Goal: Task Accomplishment & Management: Manage account settings

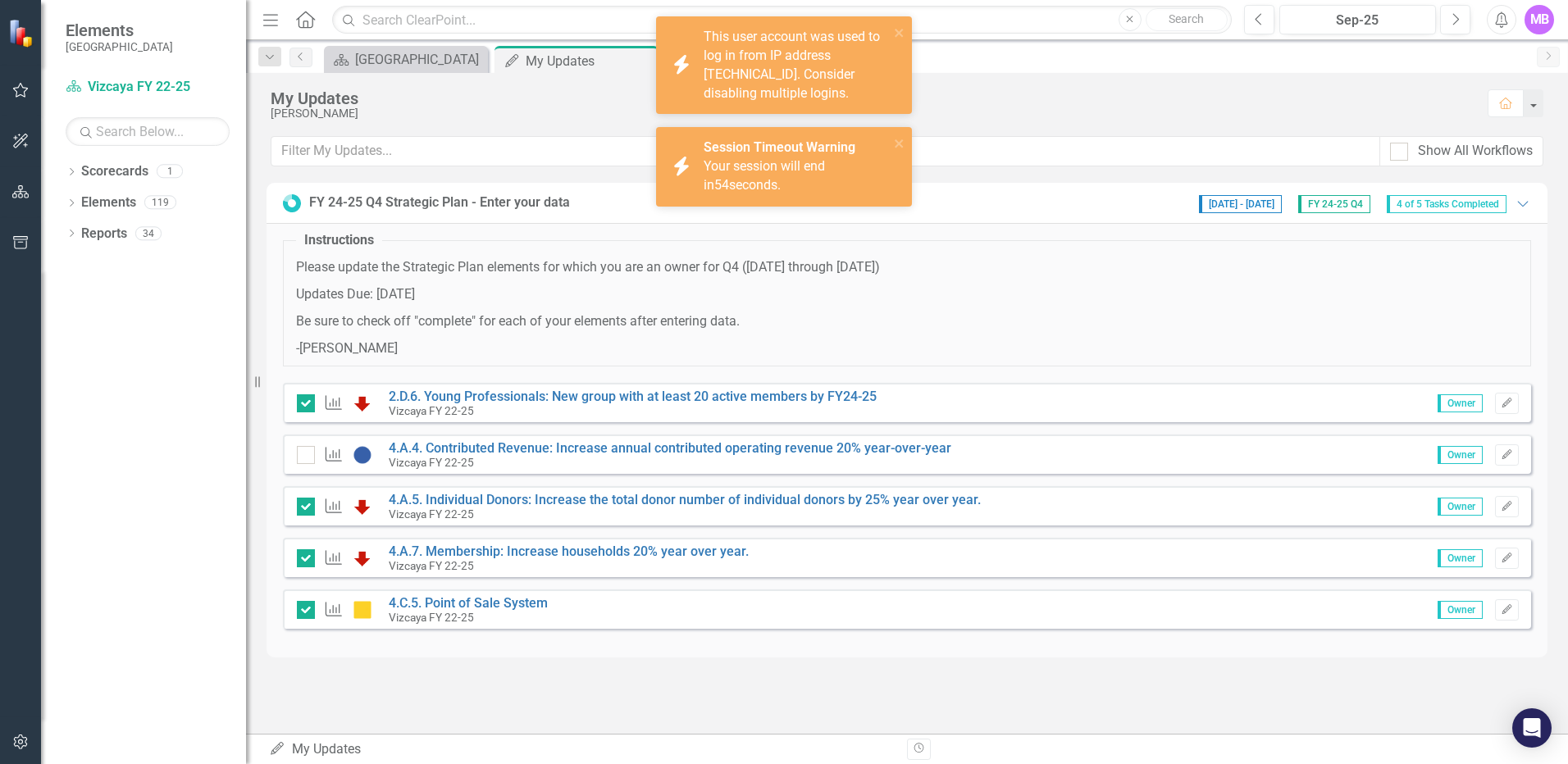
click at [579, 724] on div "My Updates [PERSON_NAME] Home Show All Workflows FY 24-25 Q4 Strategic Plan - E…" at bounding box center [907, 403] width 1322 height 660
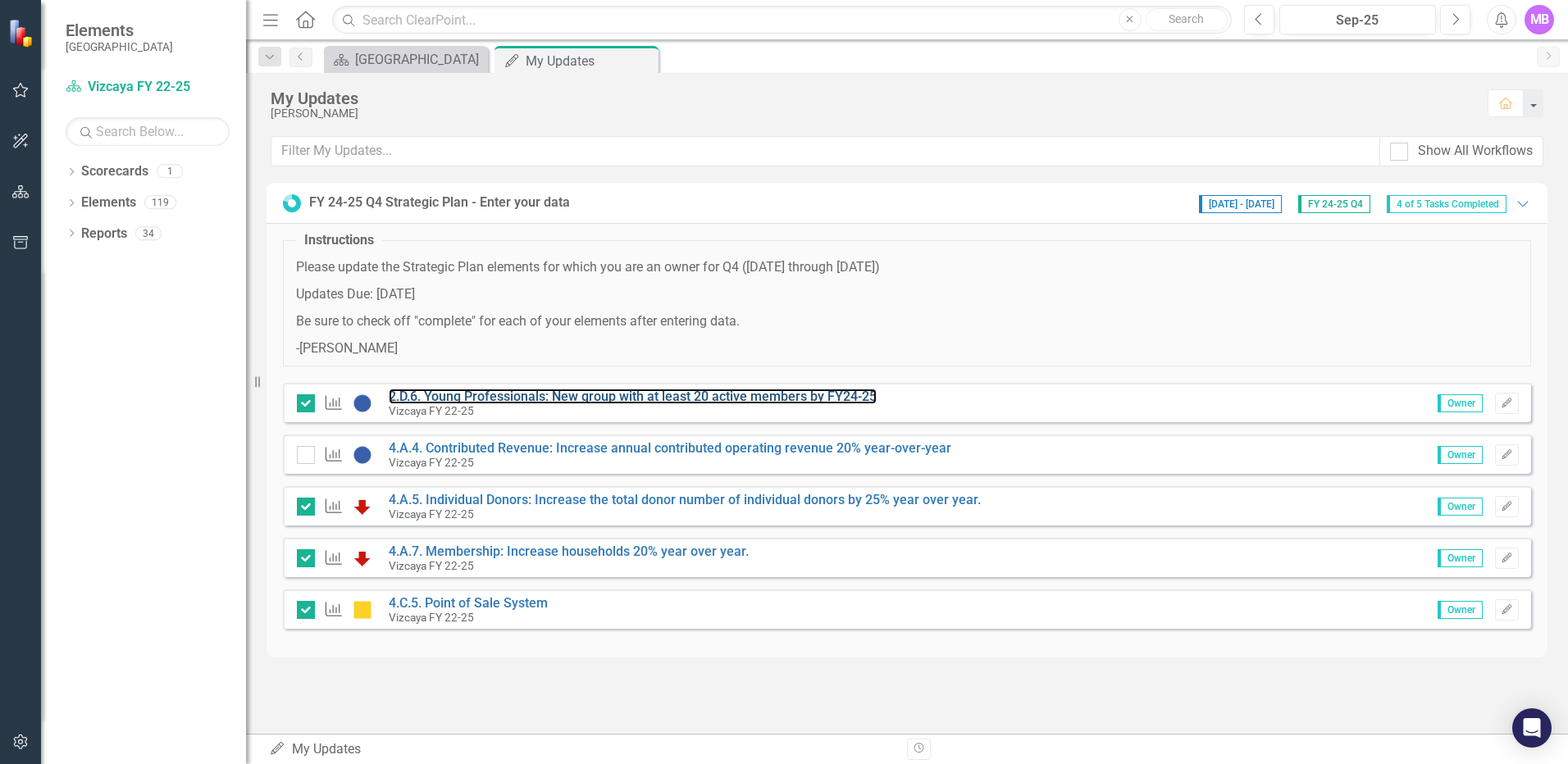
click at [515, 394] on link "2.D.6. Young Professionals: New group with at least 20 active members by FY24-25" at bounding box center [632, 397] width 488 height 16
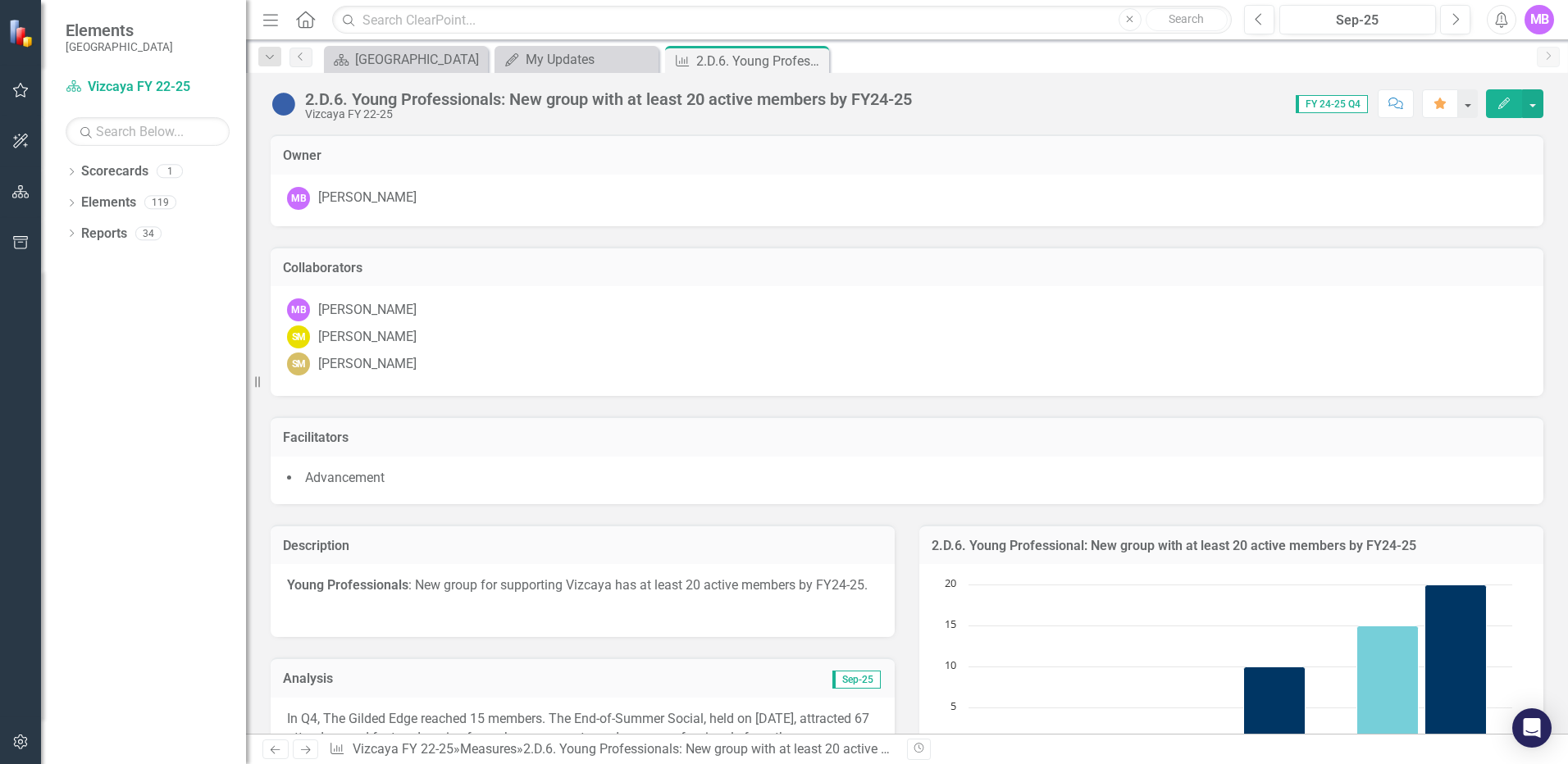
click at [0, 0] on icon "Close" at bounding box center [0, 0] width 0 height 0
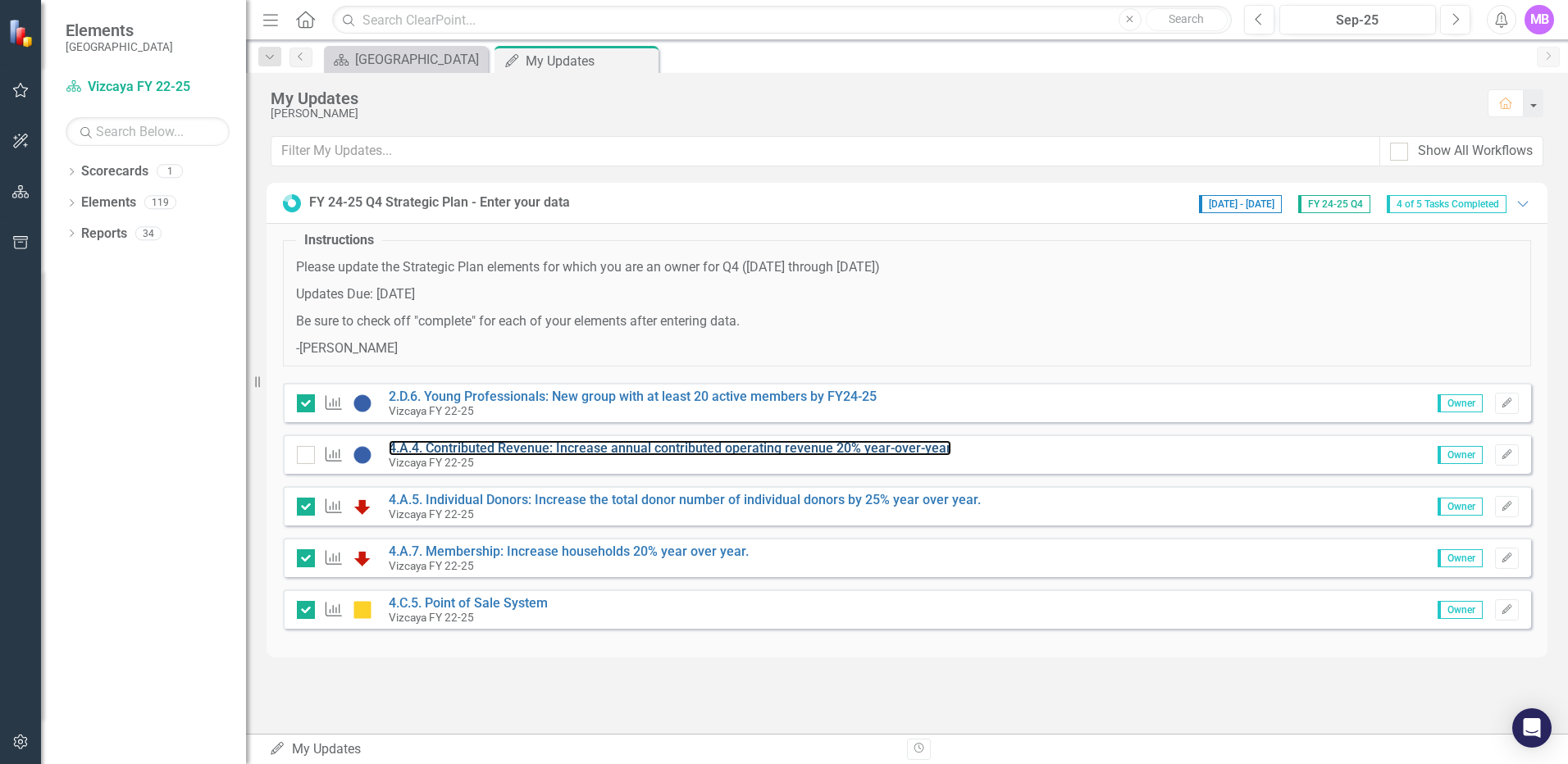
click at [480, 449] on link "4.A.4. Contributed Revenue: Increase annual contributed operating revenue 20% y…" at bounding box center [669, 448] width 562 height 16
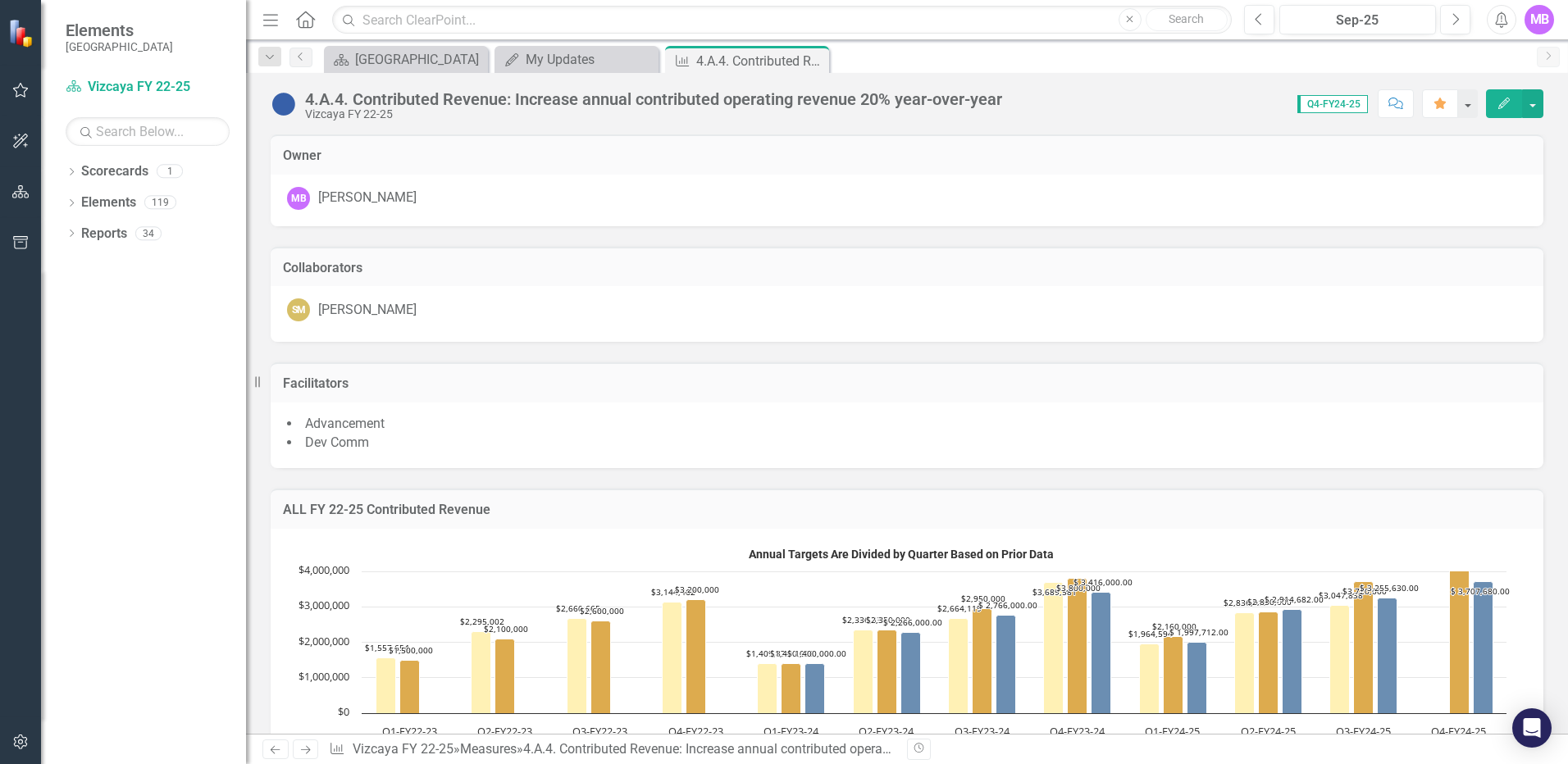
scroll to position [1162, 0]
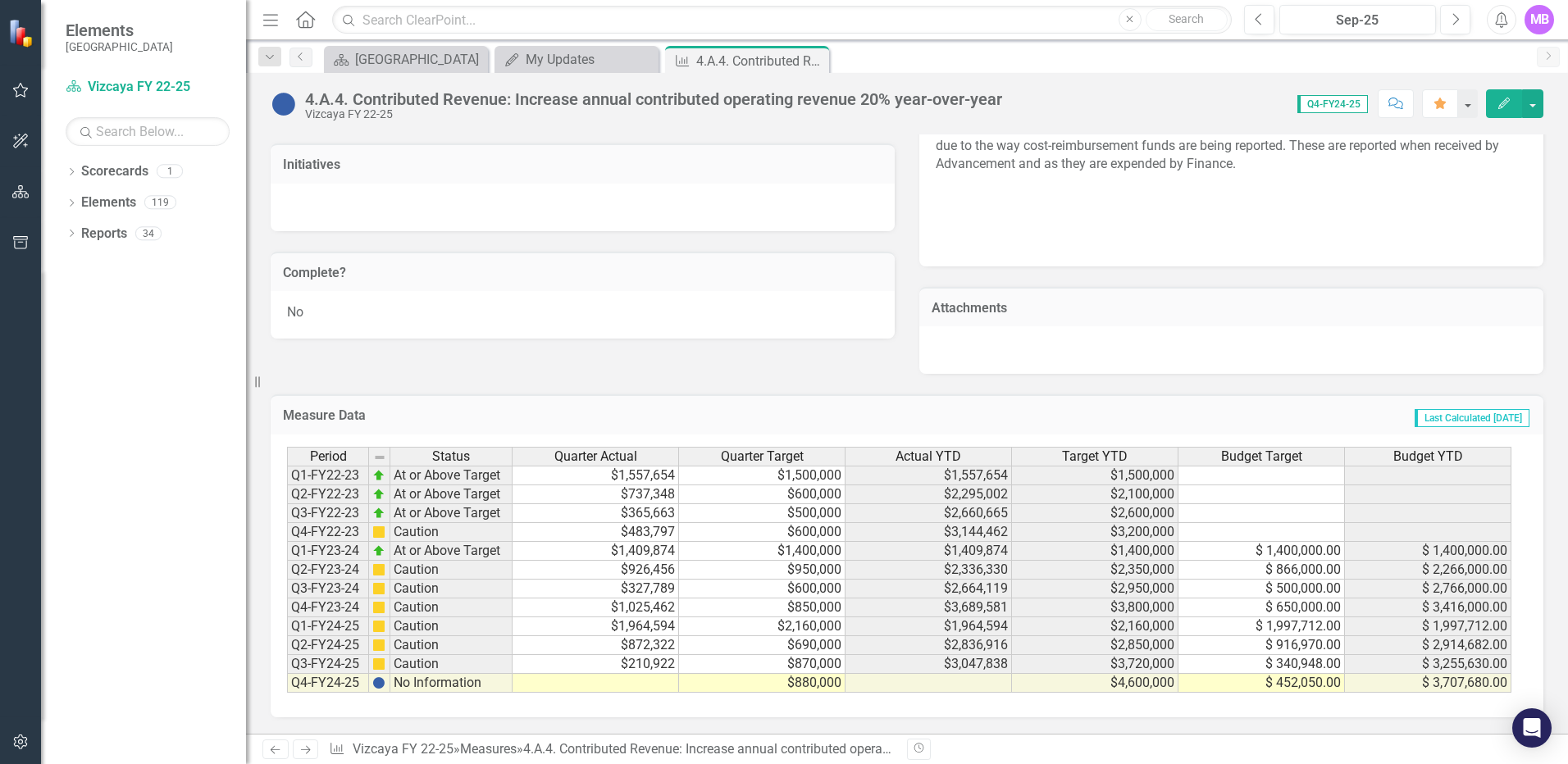
click at [627, 680] on td at bounding box center [596, 683] width 166 height 19
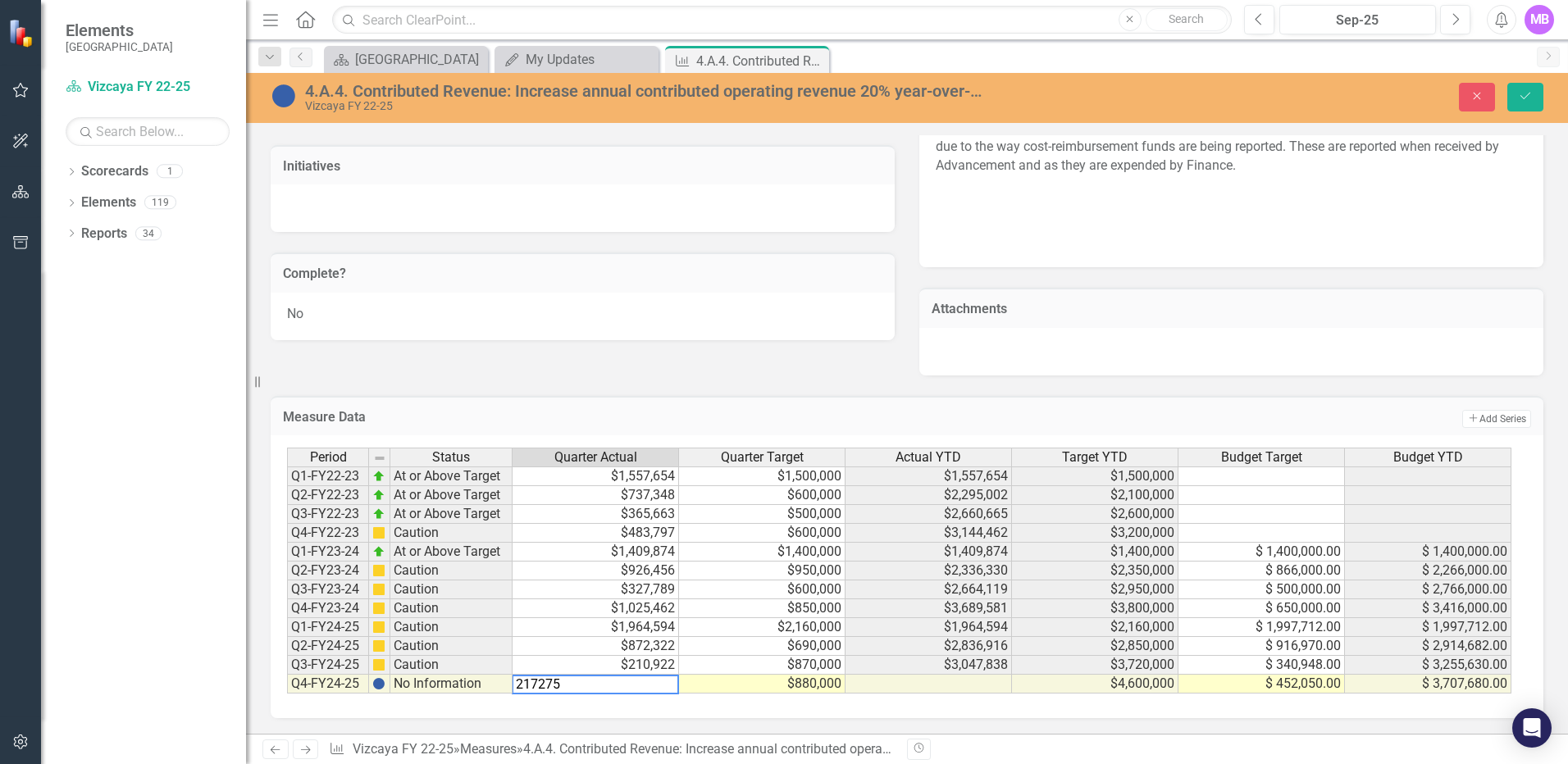
type textarea "217275"
click at [732, 711] on div "Period Status Quarter Actual Quarter Target Actual YTD Target YTD Budget Target…" at bounding box center [907, 576] width 1272 height 282
click at [1527, 91] on icon "Save" at bounding box center [1525, 96] width 15 height 12
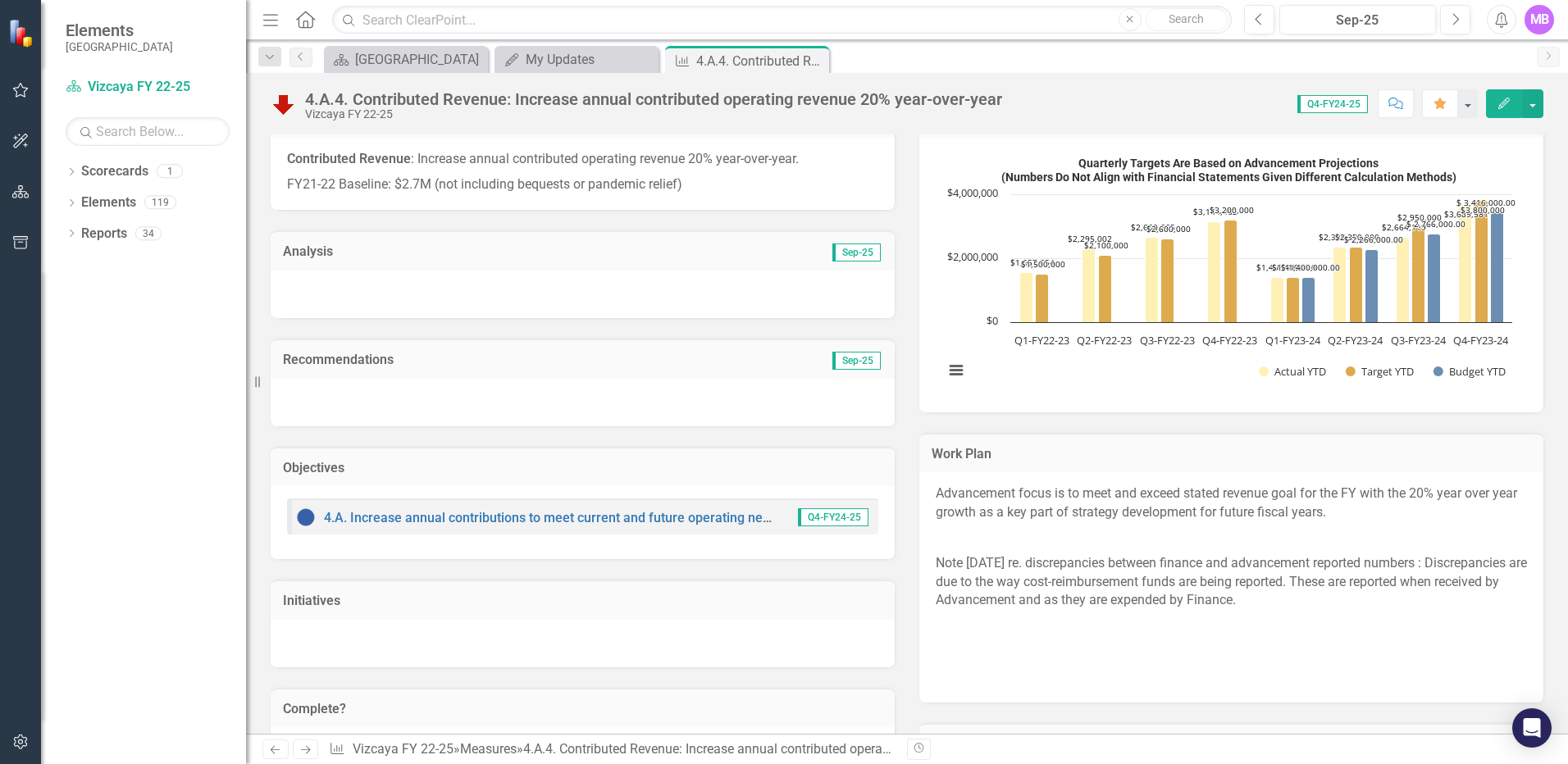
scroll to position [615, 0]
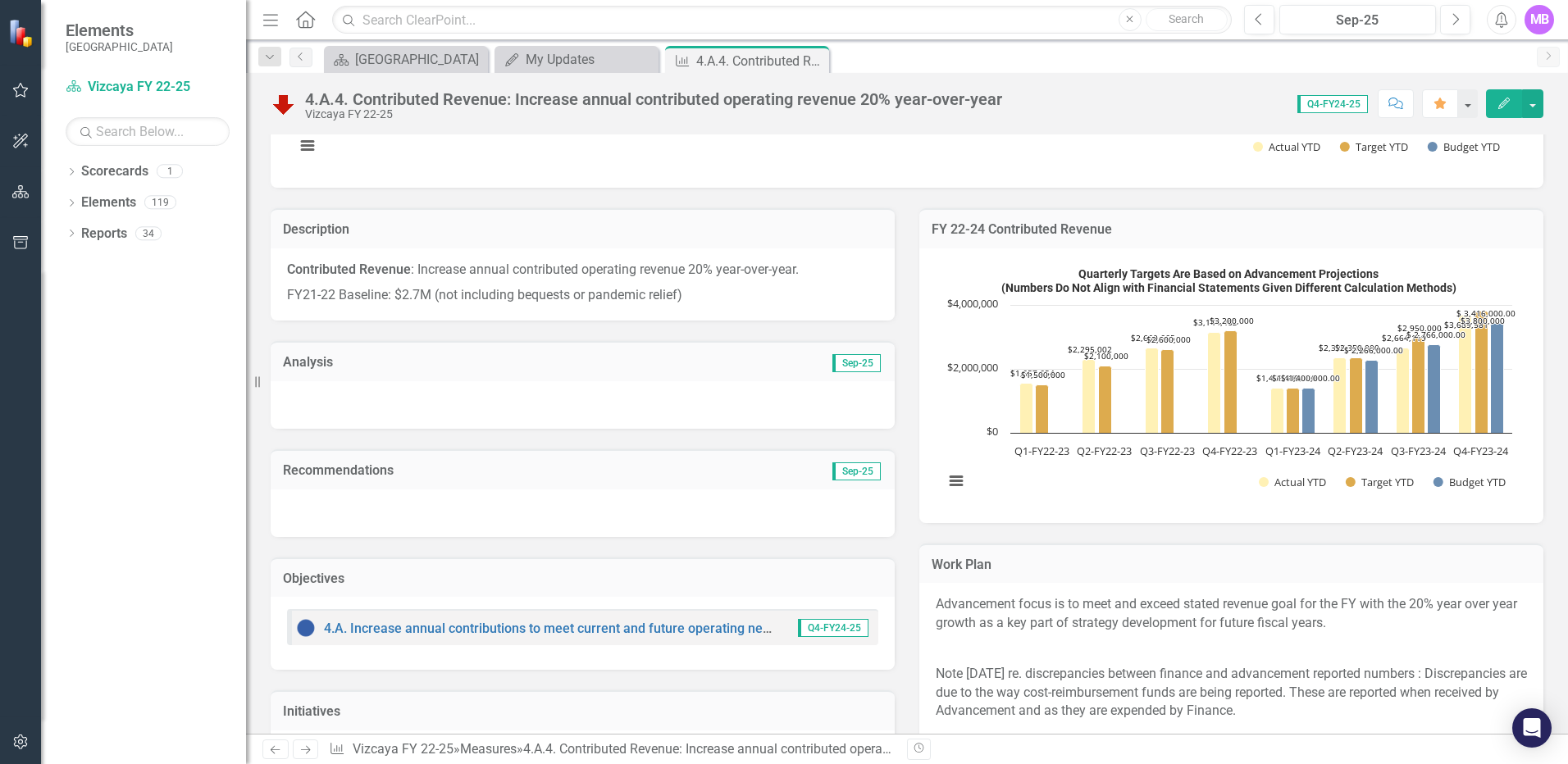
click at [494, 401] on div at bounding box center [583, 405] width 624 height 48
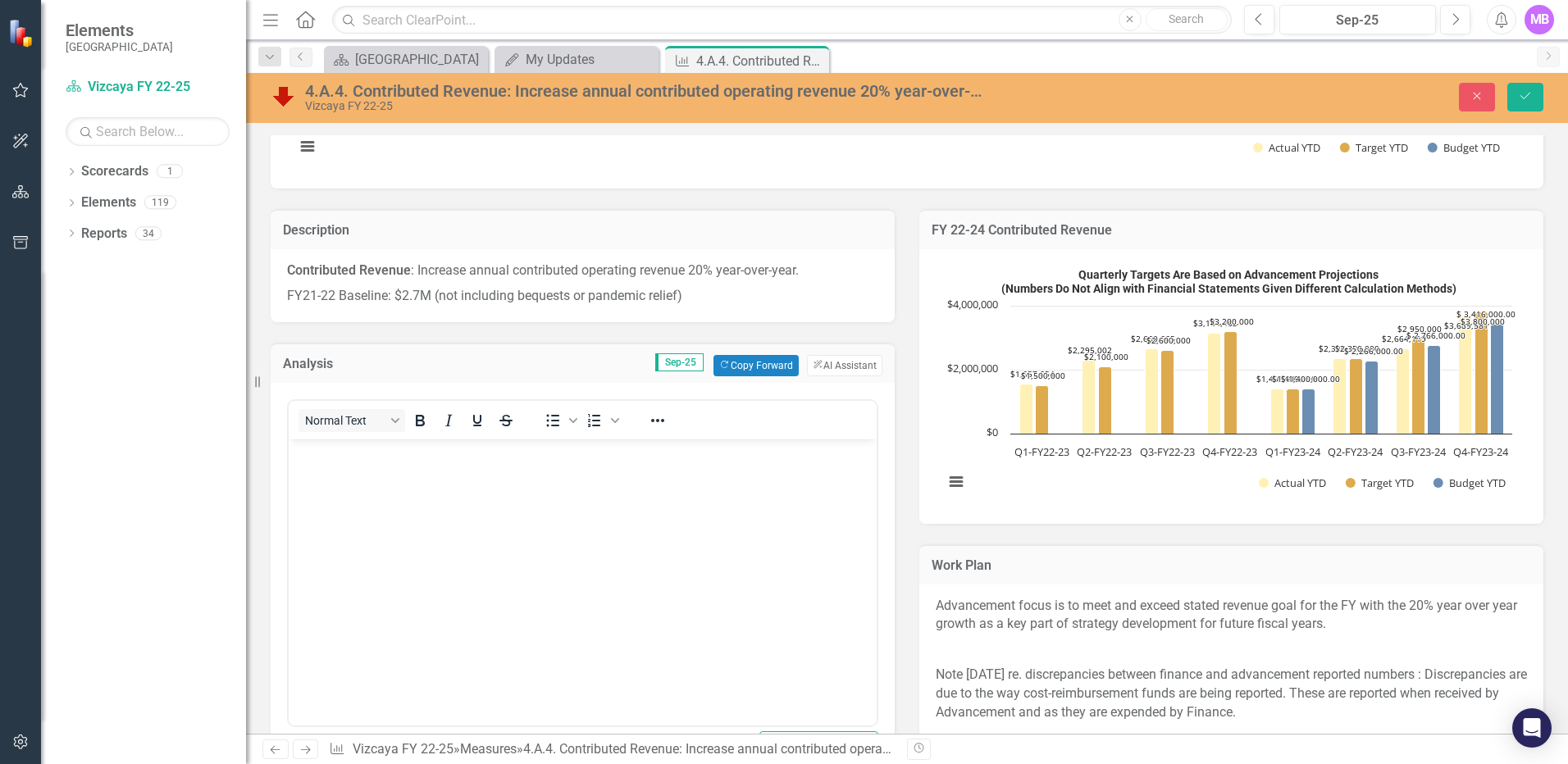
scroll to position [0, 0]
click at [406, 467] on body "Rich Text Area. Press ALT-0 for help." at bounding box center [583, 561] width 588 height 246
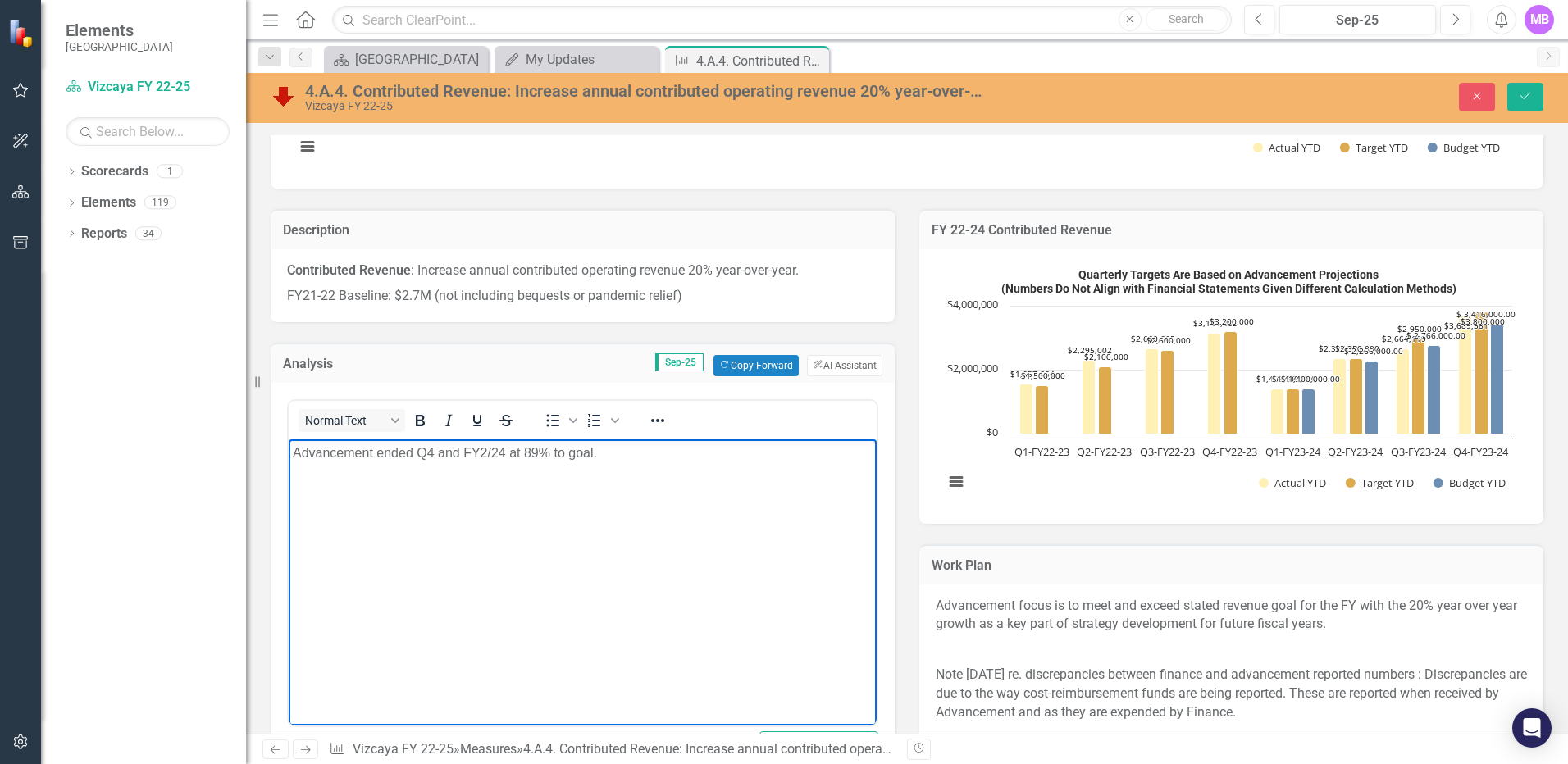
click at [487, 449] on p "Advancement ended Q4 and FY2/24 at 89% to goal." at bounding box center [583, 452] width 580 height 19
click at [637, 457] on p "Advancement ended Q4 and FY24/25 at 89% to goal." at bounding box center [583, 452] width 580 height 19
click at [629, 451] on p "Advancement ended Q4 and FY24/25 at 89% to goal." at bounding box center [583, 452] width 580 height 19
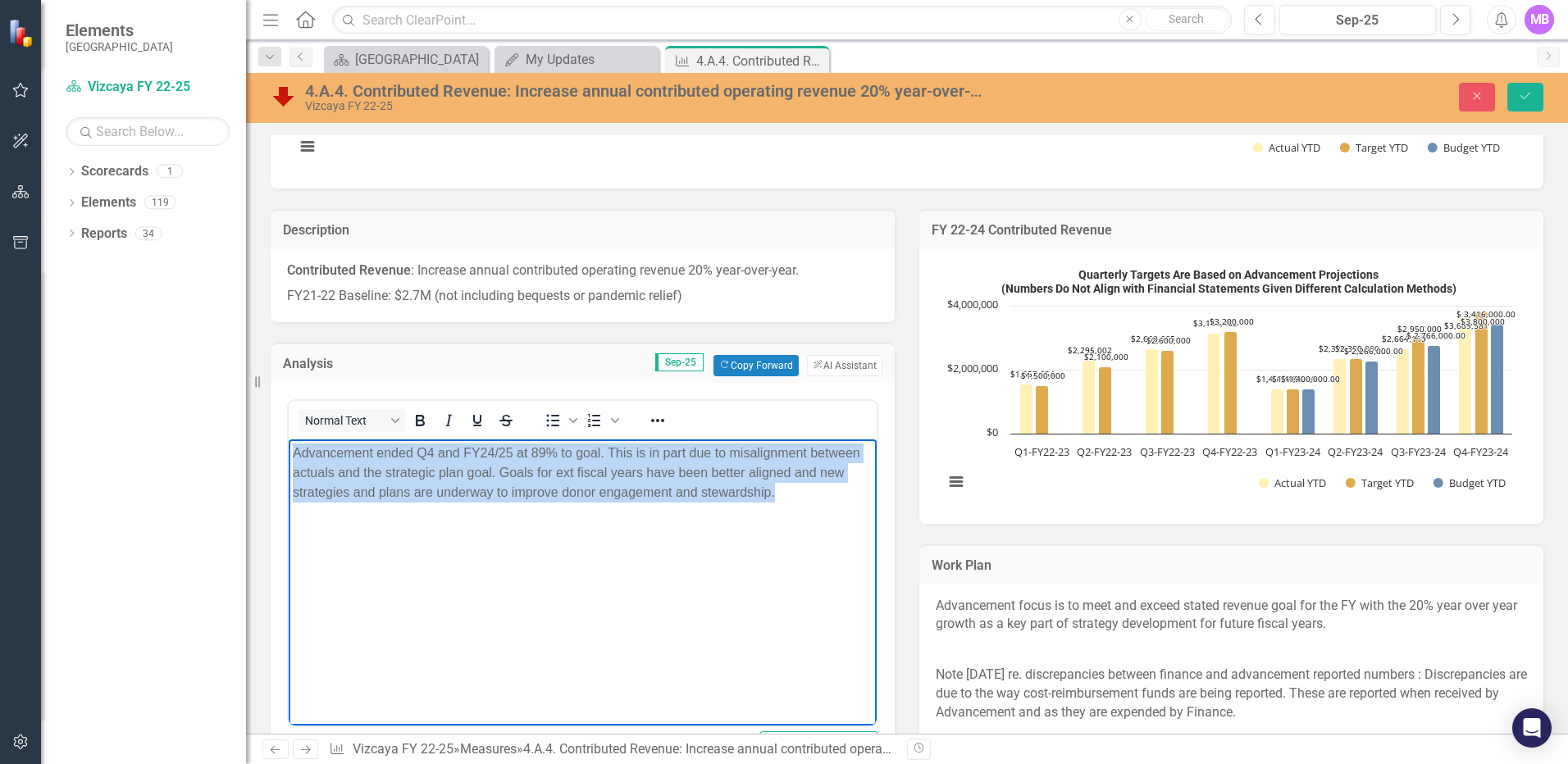
drag, startPoint x: 785, startPoint y: 492, endPoint x: 684, endPoint y: 822, distance: 345.1
click at [289, 438] on html "Advancement ended Q4 and FY24/25 at 89% to goal. This is in part due to misalig…" at bounding box center [583, 561] width 588 height 246
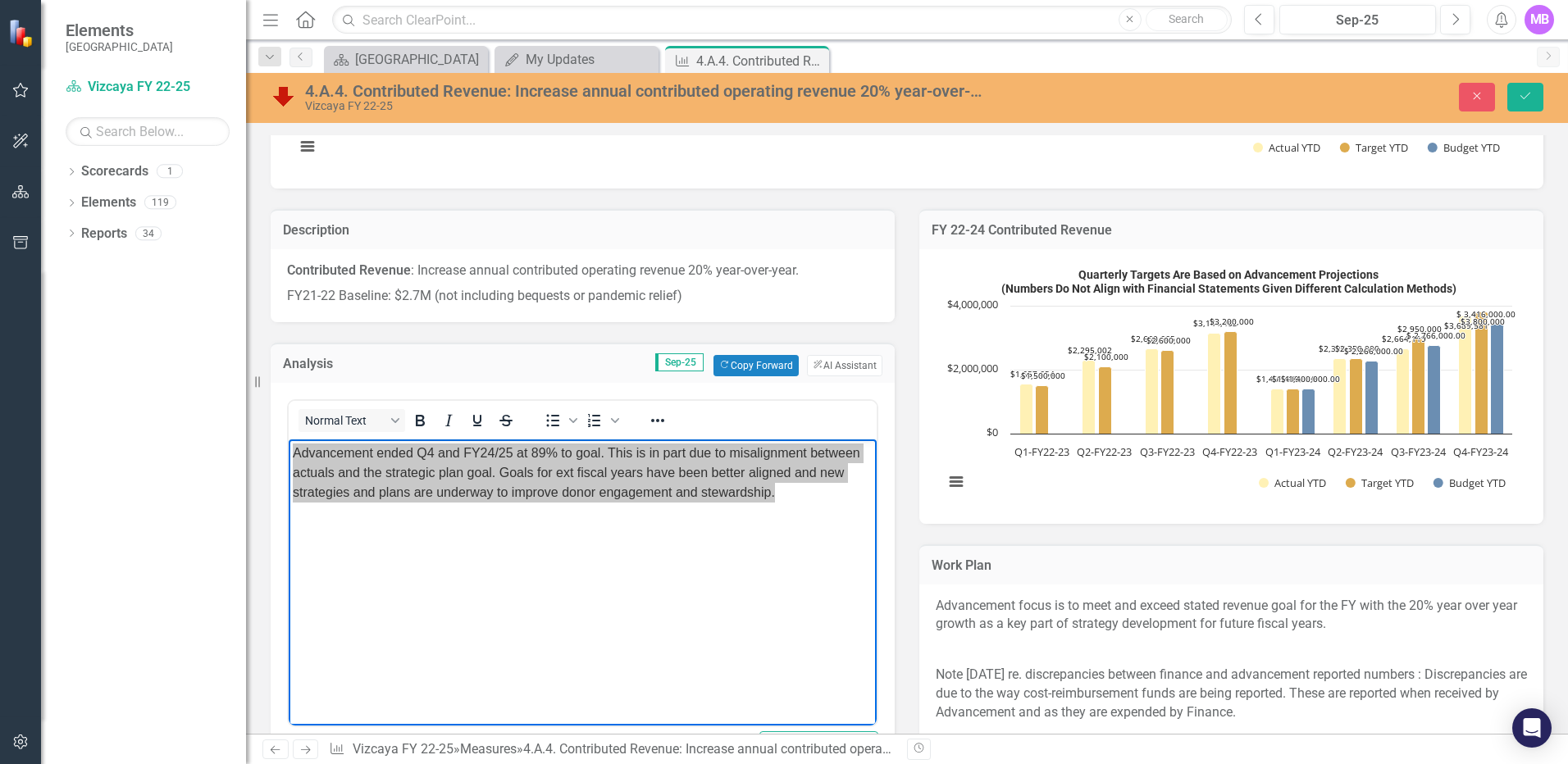
click at [830, 357] on button "ClearPoint AI AI Assistant" at bounding box center [844, 366] width 75 height 21
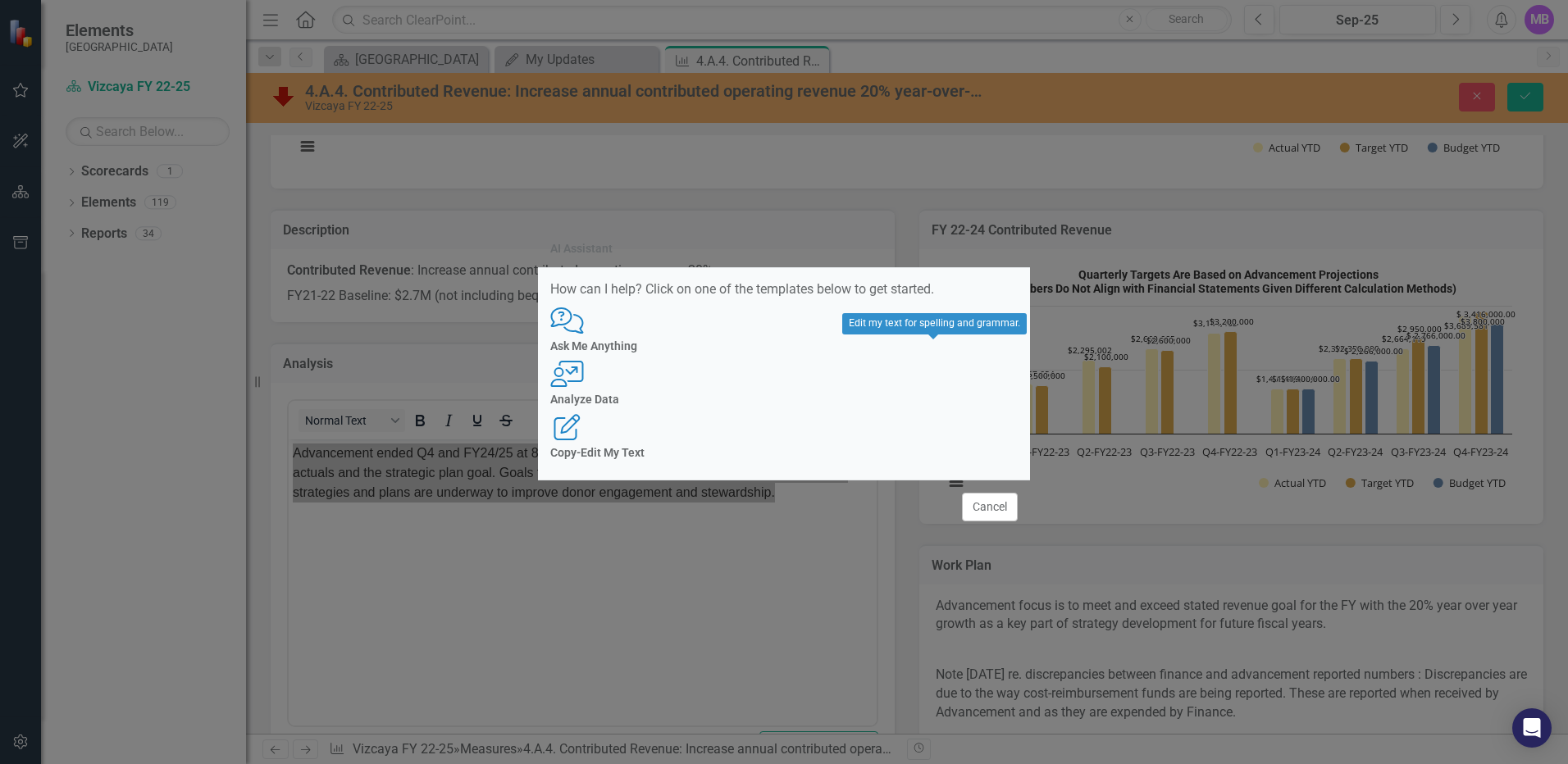
click at [946, 447] on h4 "Copy-Edit My Text" at bounding box center [784, 453] width 467 height 12
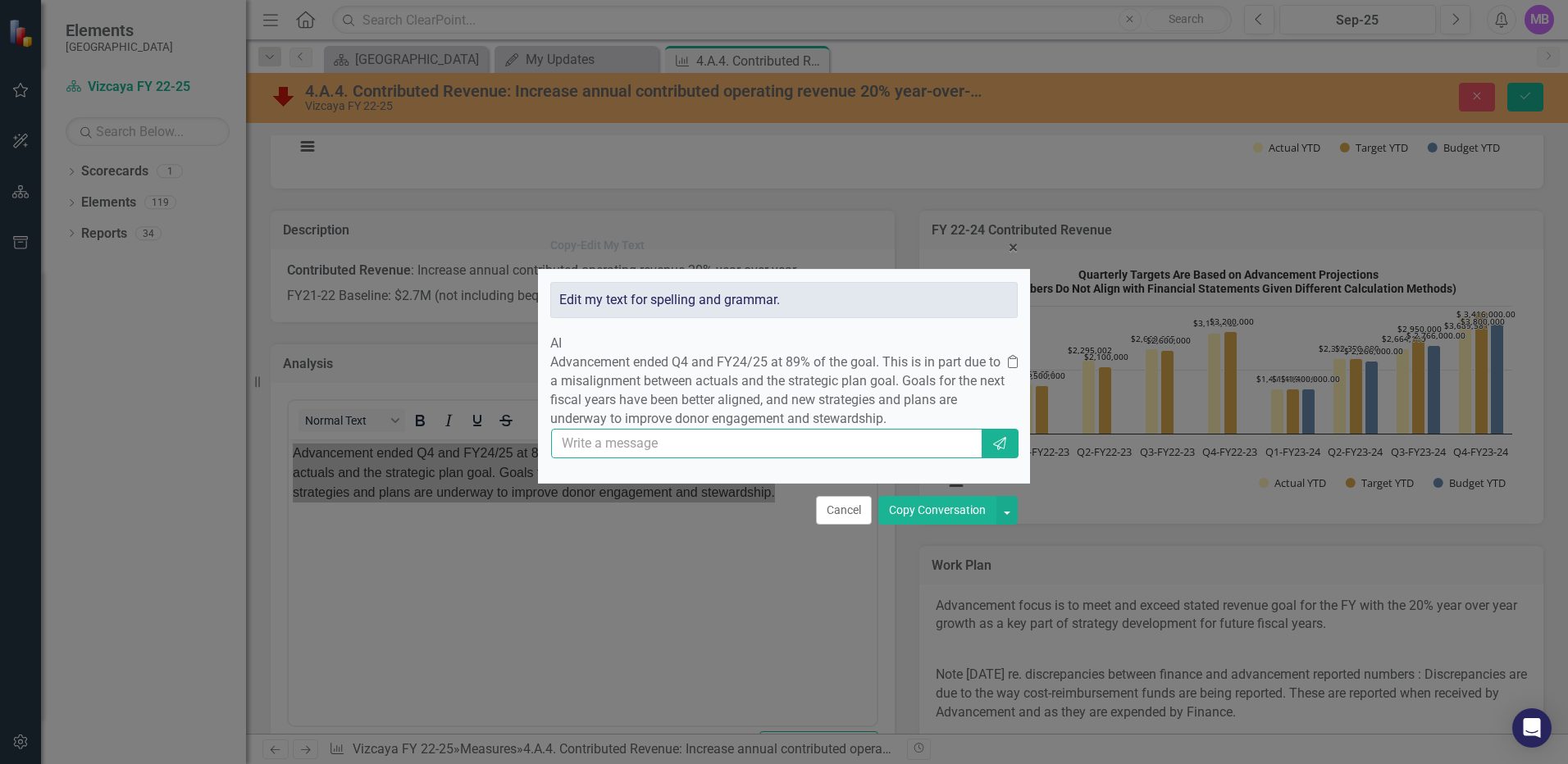
click at [633, 459] on input "text" at bounding box center [766, 444] width 431 height 30
type input "Can you improve on the text a bit"
click at [994, 450] on icon "Send" at bounding box center [1000, 444] width 17 height 13
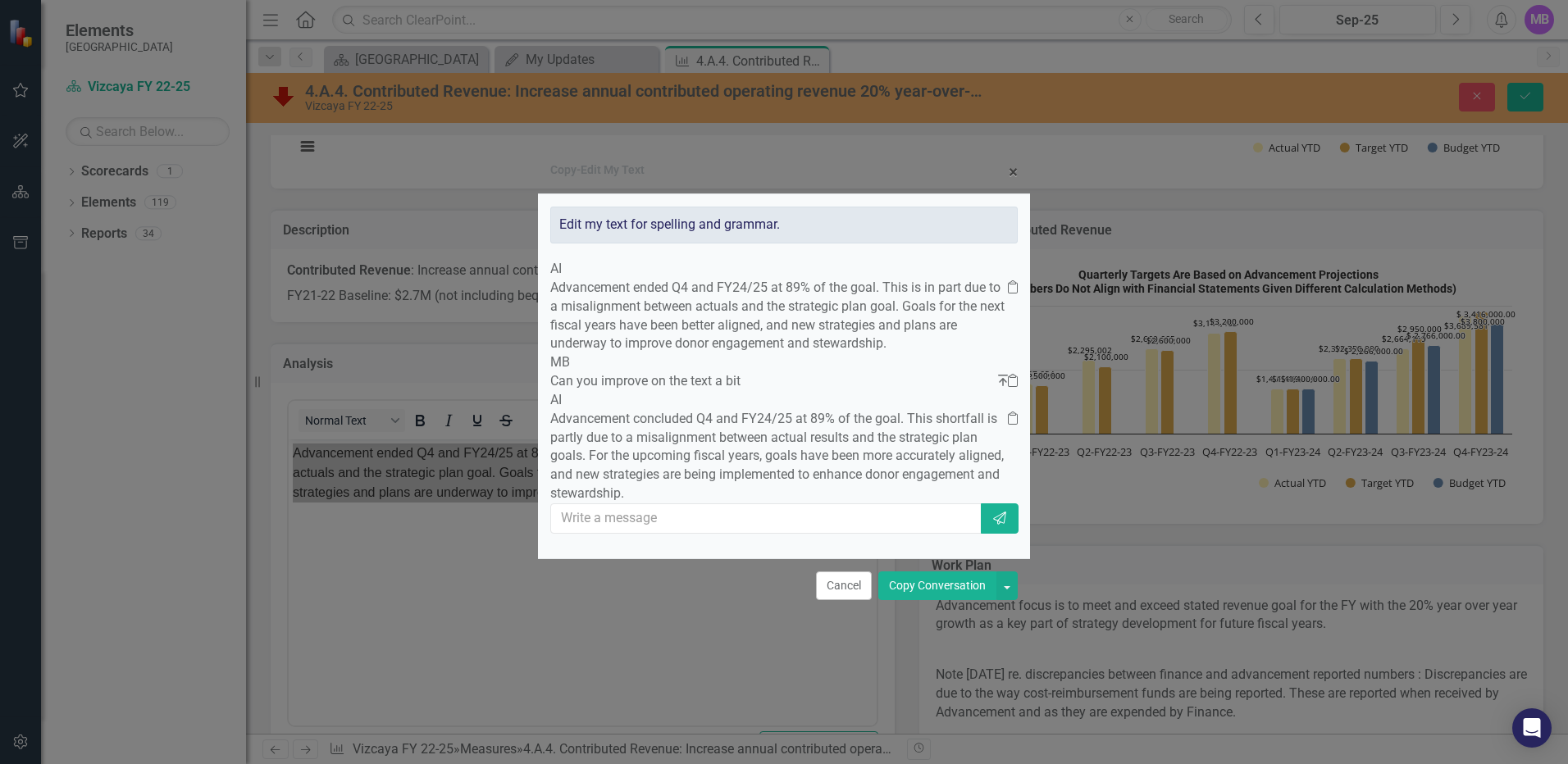
click at [937, 600] on button "Copy Conversation" at bounding box center [937, 585] width 118 height 28
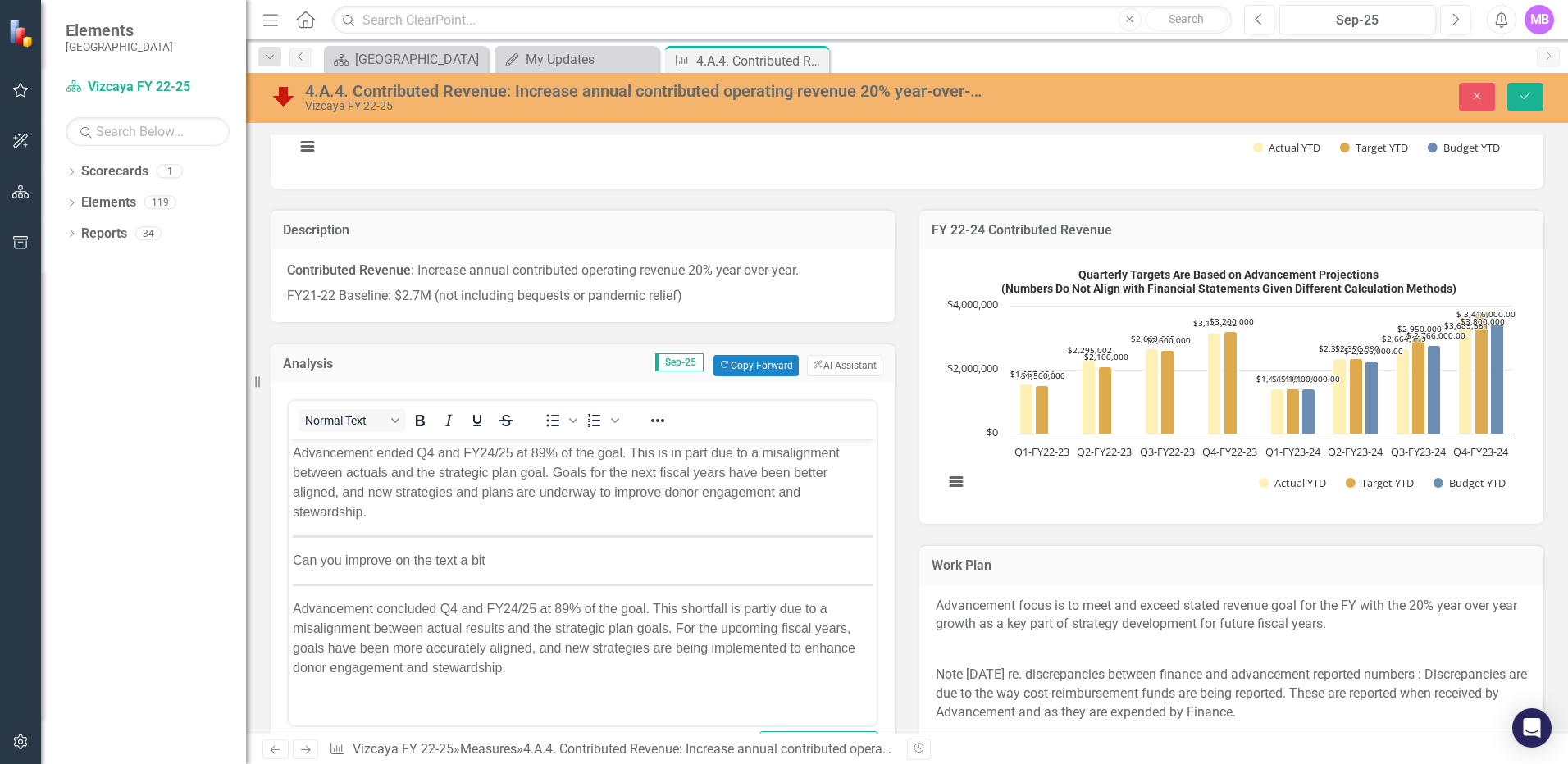
click at [401, 493] on p "Advancement ended Q4 and FY24/25 at 89% of the goal. This is in part due to a m…" at bounding box center [583, 482] width 580 height 79
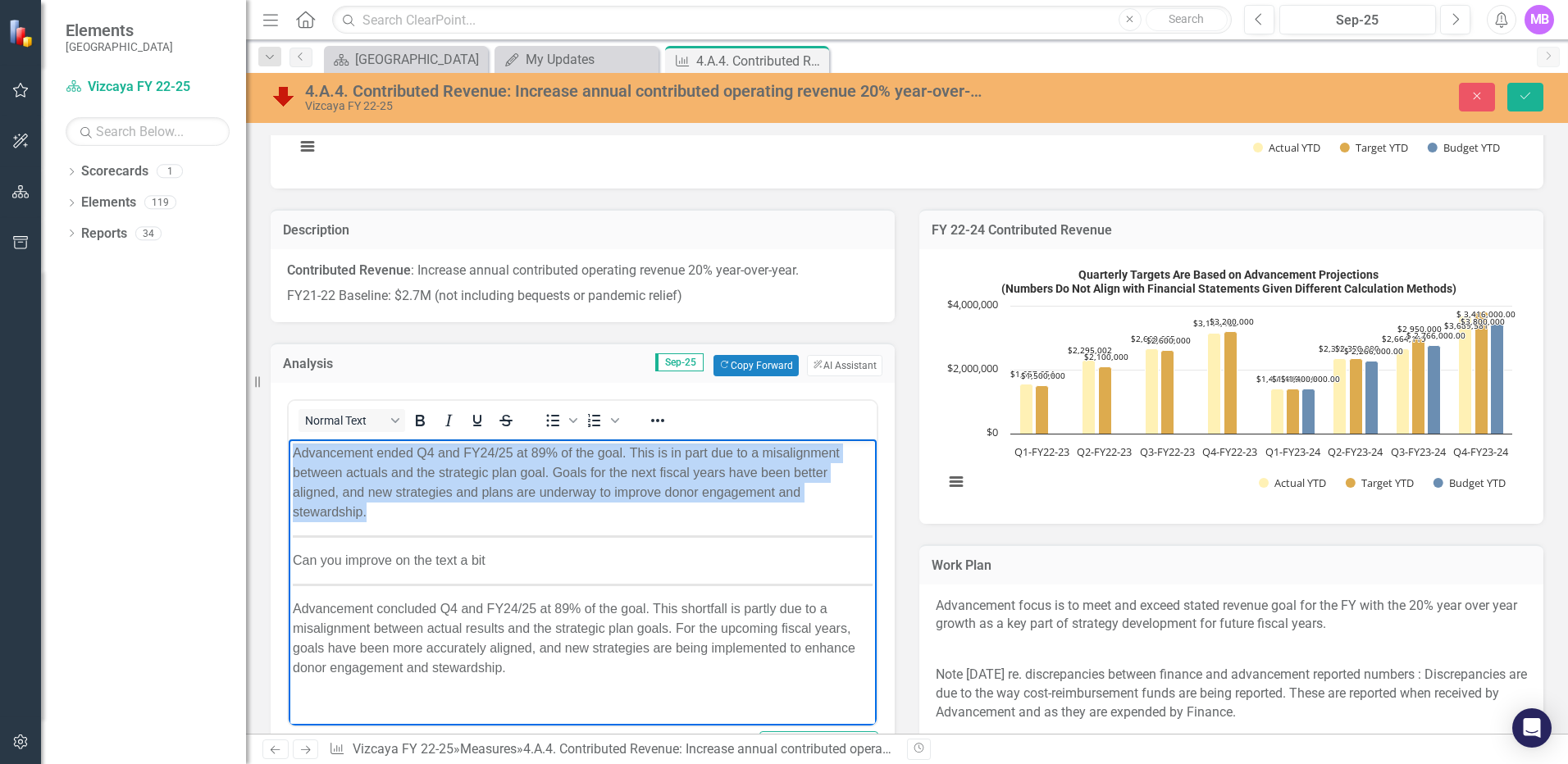
drag, startPoint x: 293, startPoint y: 443, endPoint x: 543, endPoint y: 562, distance: 276.9
click at [571, 578] on body "Advancement ended Q4 and FY24/25 at 89% of the goal. This is in part due to a m…" at bounding box center [583, 566] width 588 height 256
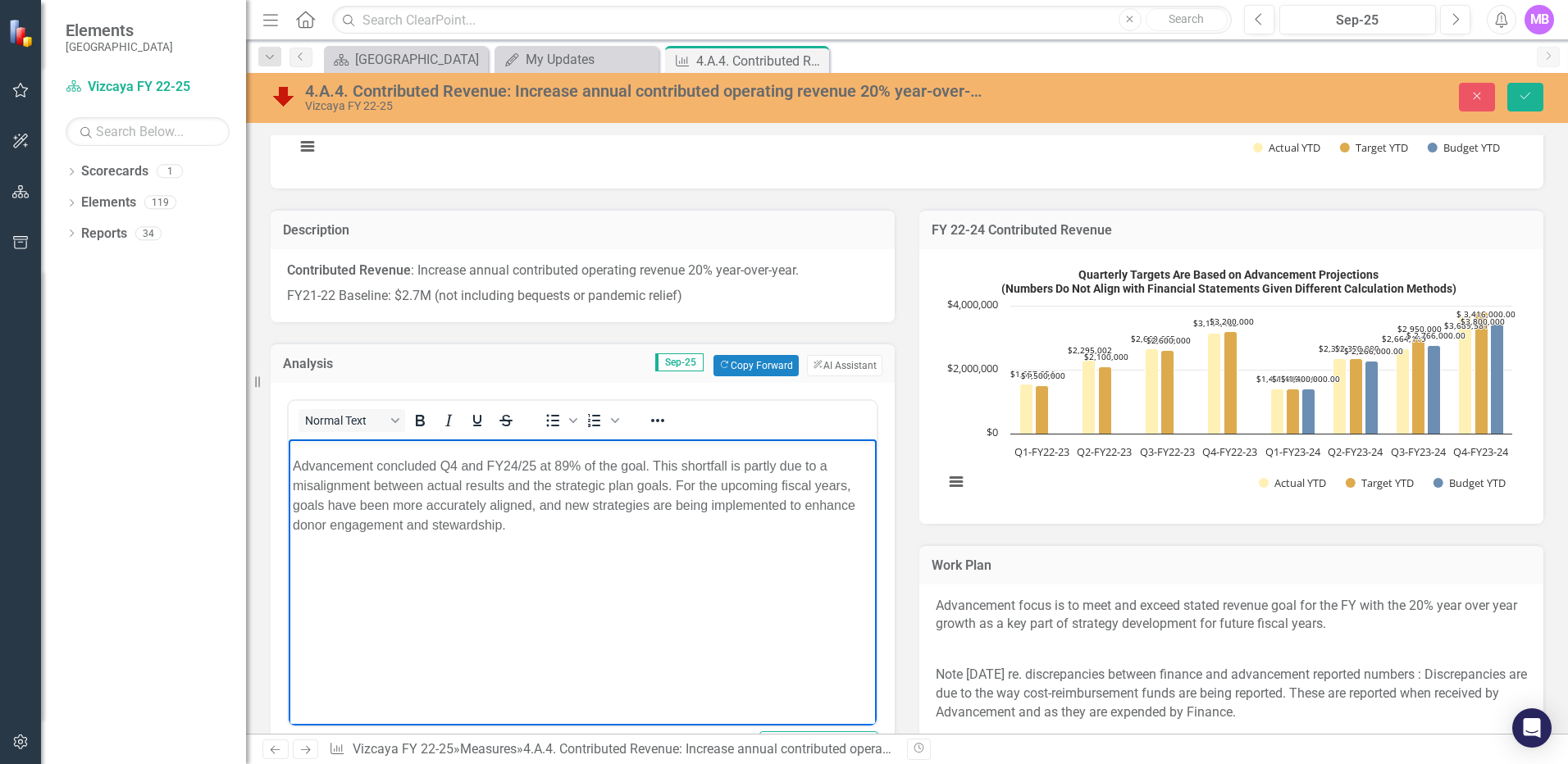
copy p "Rich Text Area. Press ALT-0 for help."
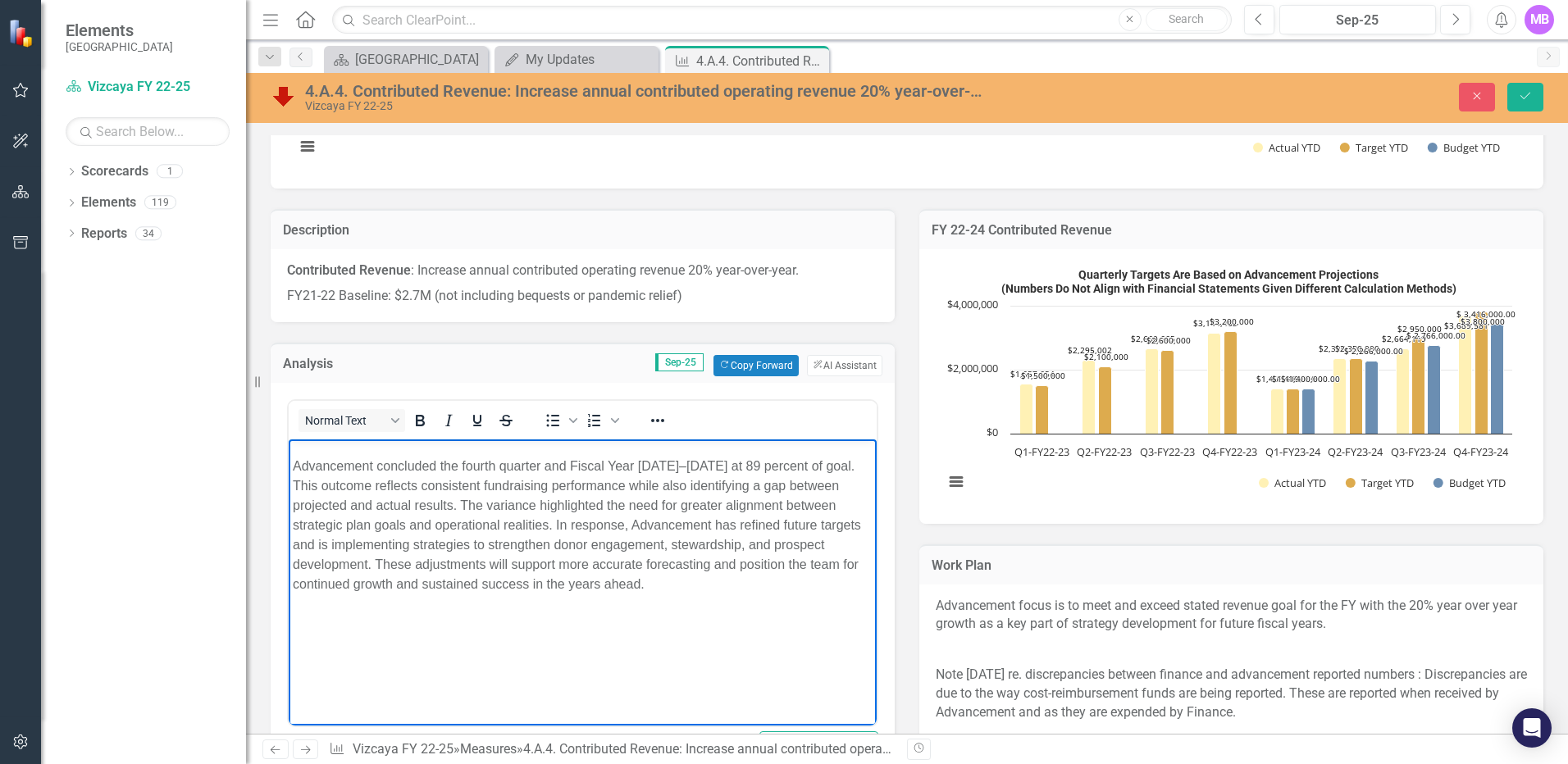
click at [763, 461] on p "Advancement concluded the fourth quarter and Fiscal Year 2024–2025 at 89 percen…" at bounding box center [583, 525] width 580 height 138
click at [702, 593] on p "Advancement concluded the fourth quarter and Fiscal Year 2024–2025 at 89% of go…" at bounding box center [583, 525] width 580 height 138
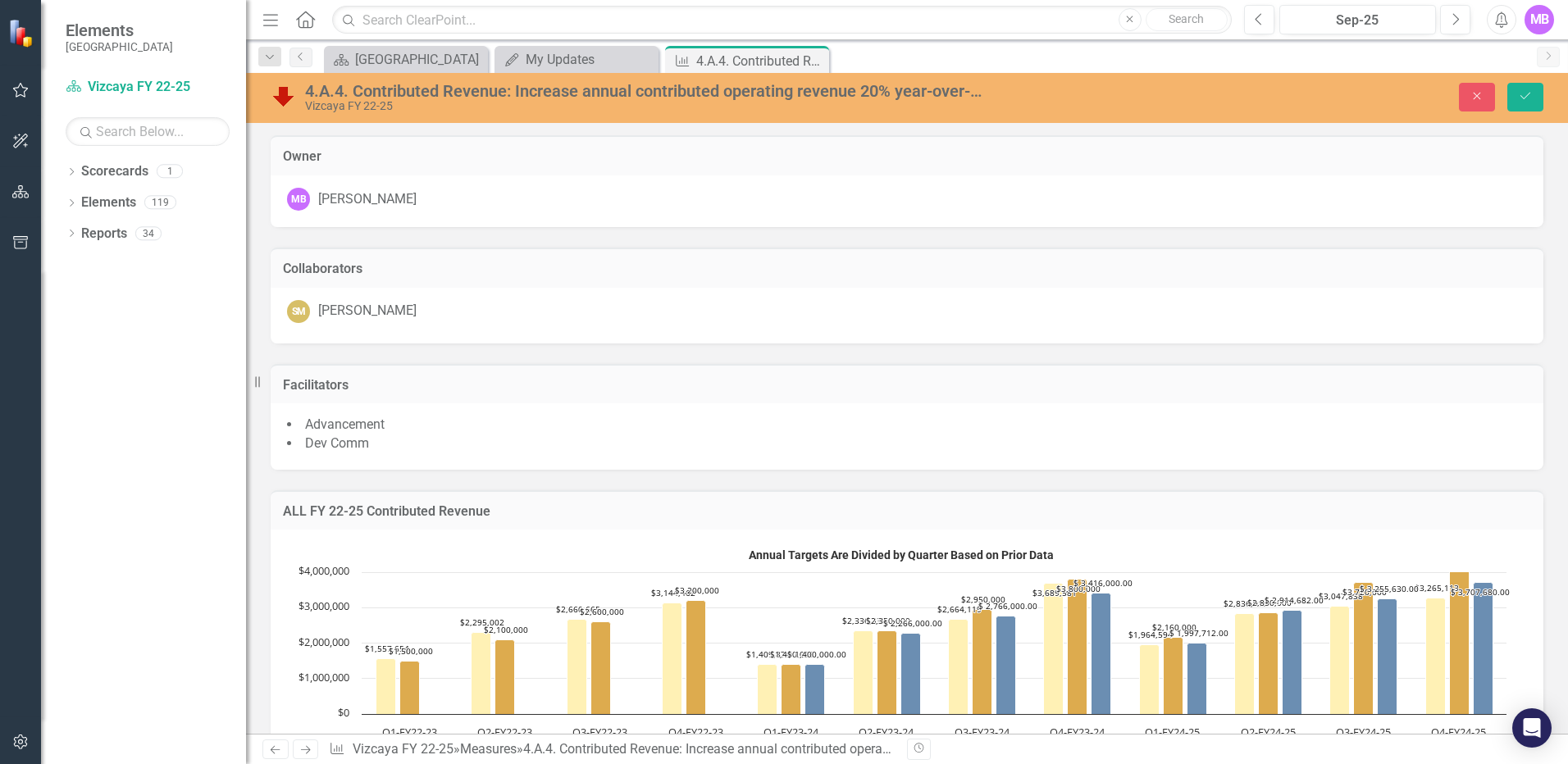
scroll to position [615, 0]
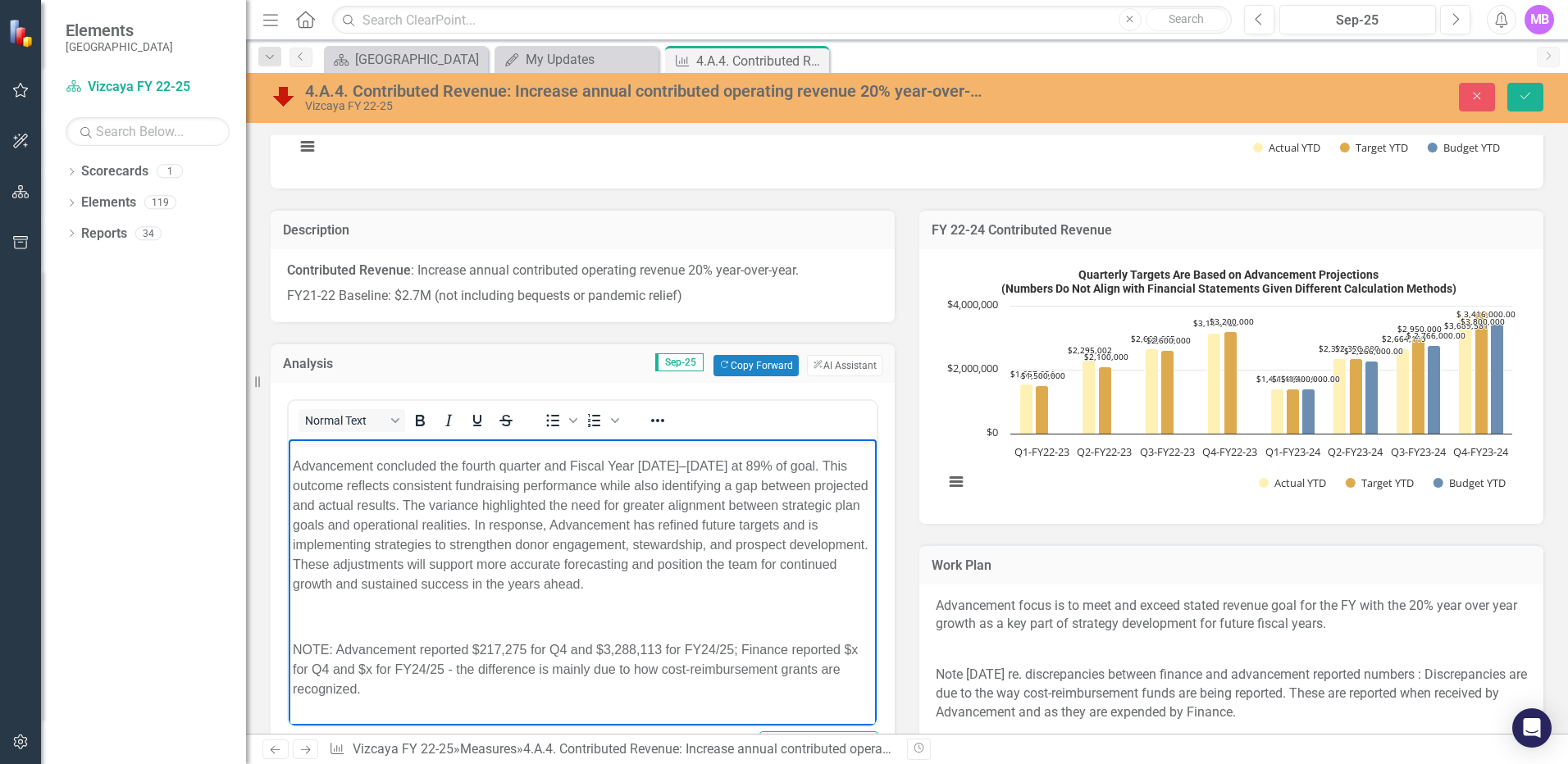
click at [326, 628] on body "Advancement concluded the fourth quarter and Fiscal Year 2024–2025 at 89% of go…" at bounding box center [583, 576] width 588 height 277
click at [305, 621] on p "Rich Text Area. Press ALT-0 for help." at bounding box center [583, 616] width 580 height 19
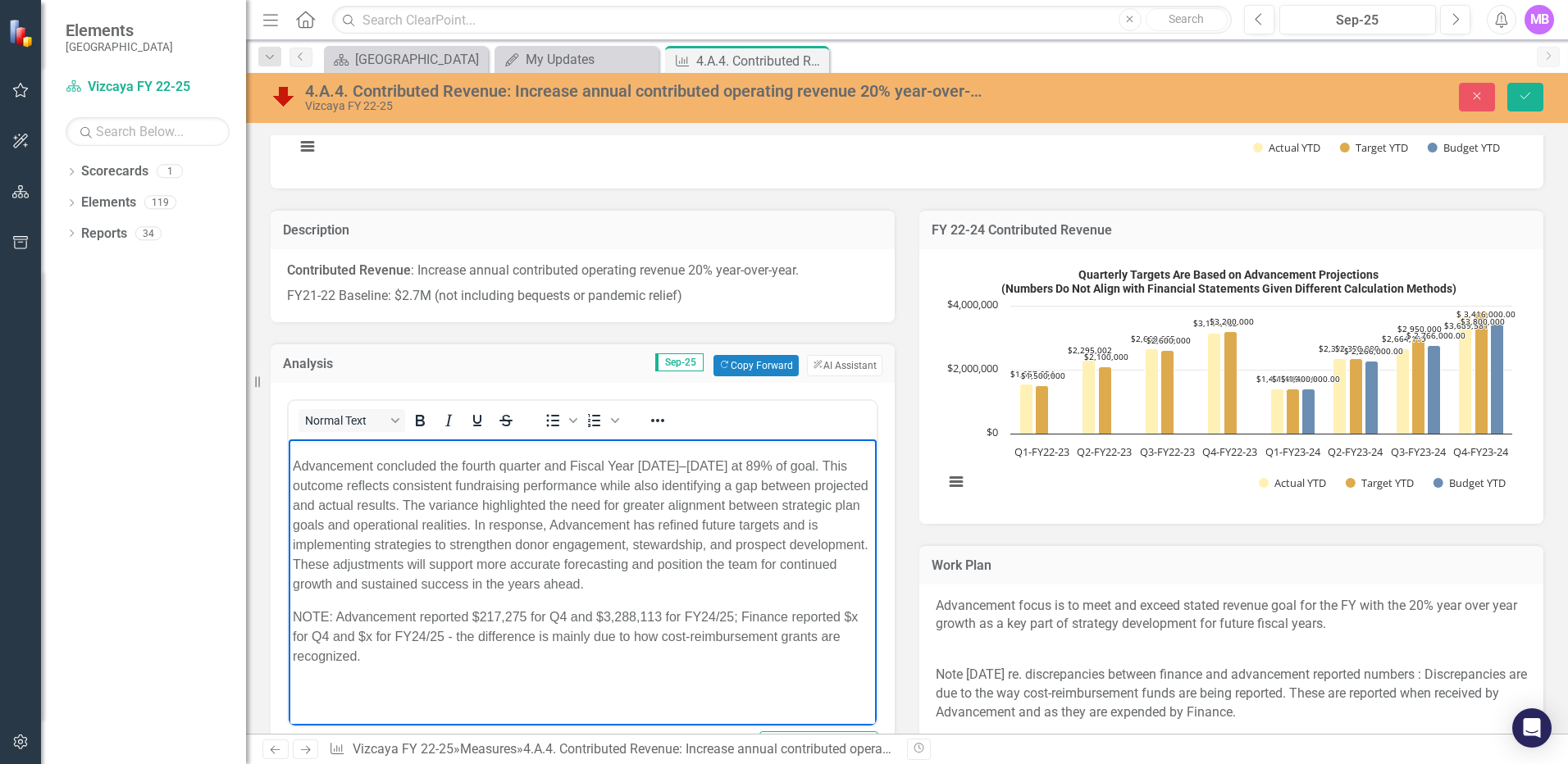
click at [458, 668] on body "Advancement concluded the fourth quarter and Fiscal Year 2024–2025 at 89% of go…" at bounding box center [583, 561] width 588 height 246
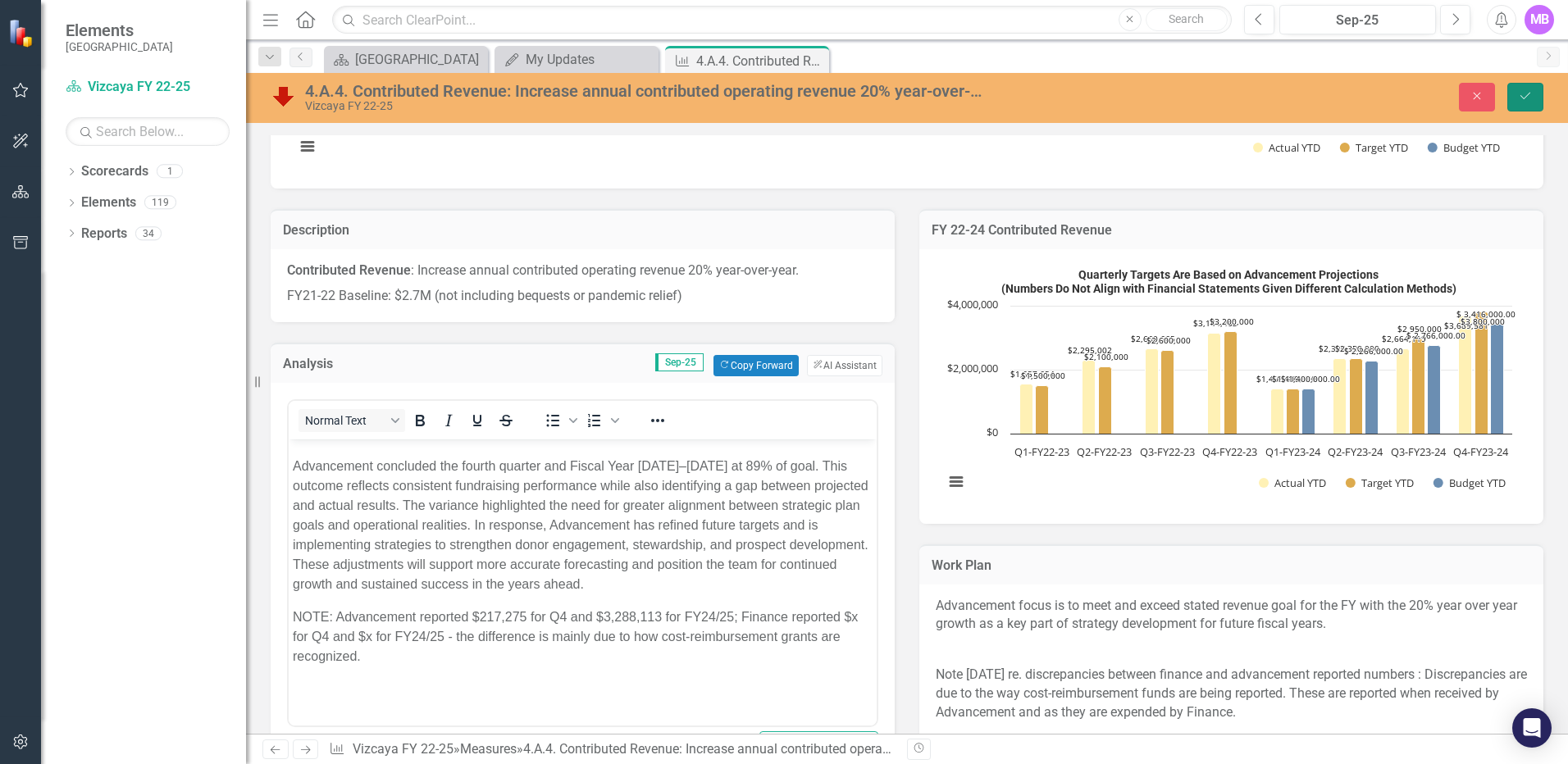
click at [1527, 88] on button "Save" at bounding box center [1525, 97] width 36 height 28
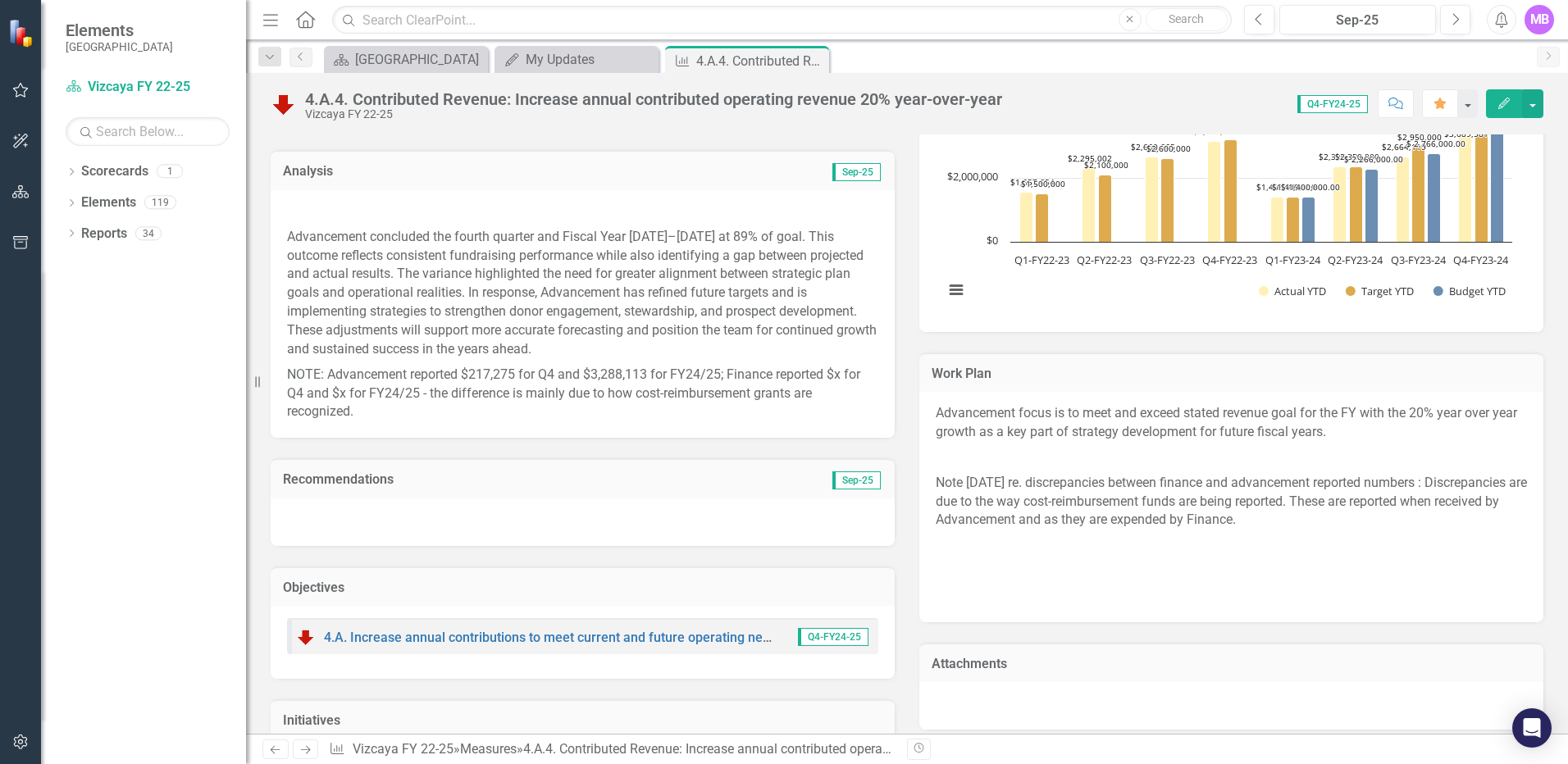
scroll to position [820, 0]
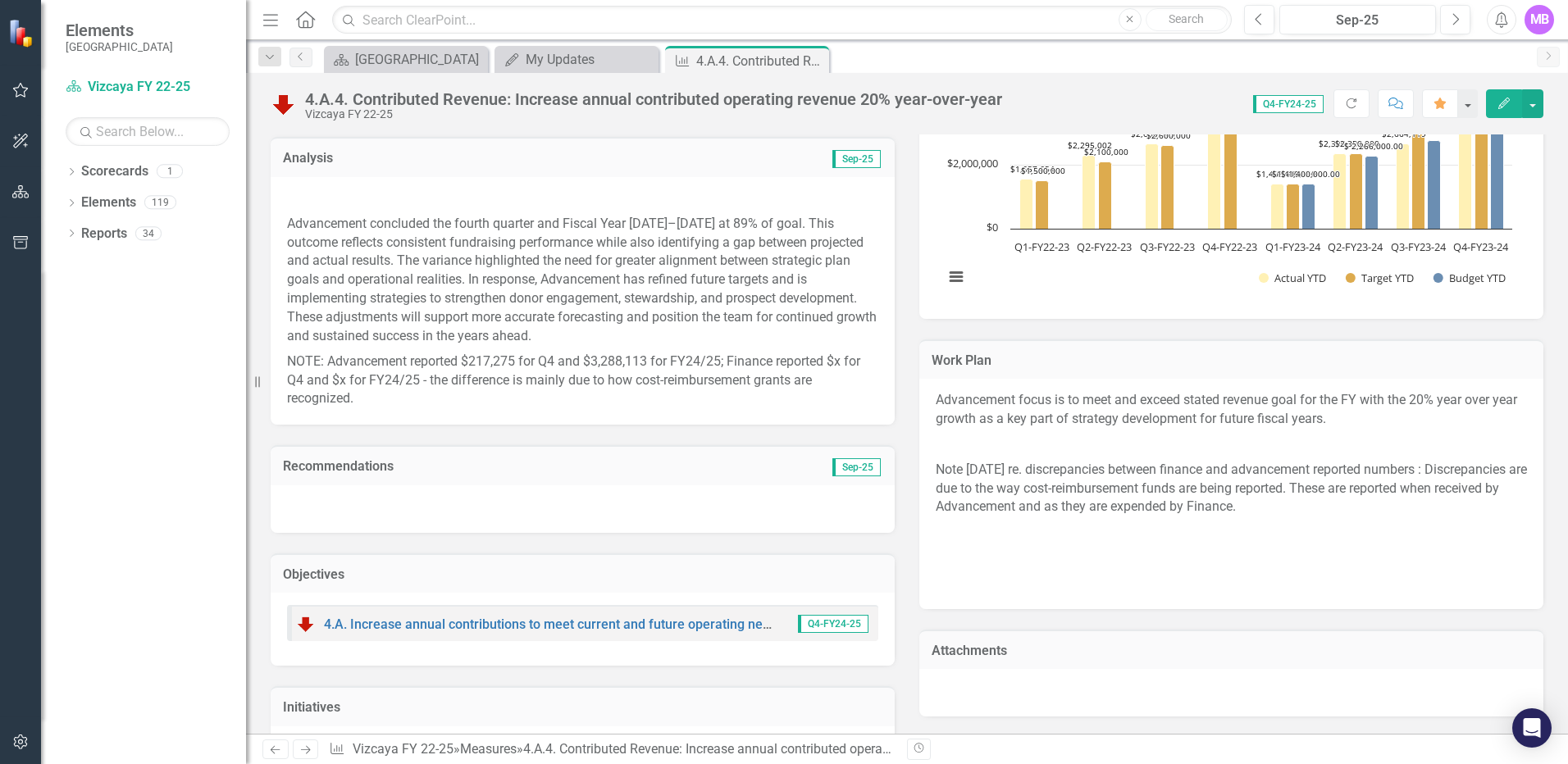
click at [0, 0] on icon "Close" at bounding box center [0, 0] width 0 height 0
